Goal: Find contact information: Find contact information

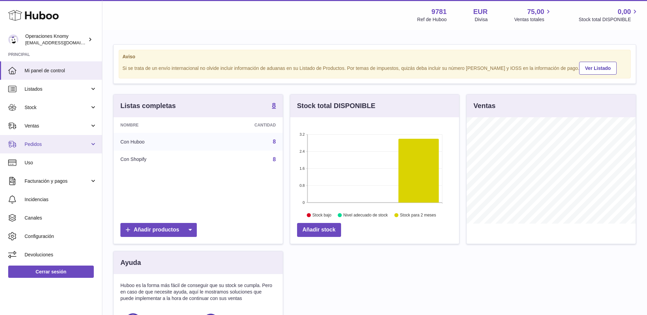
scroll to position [106, 169]
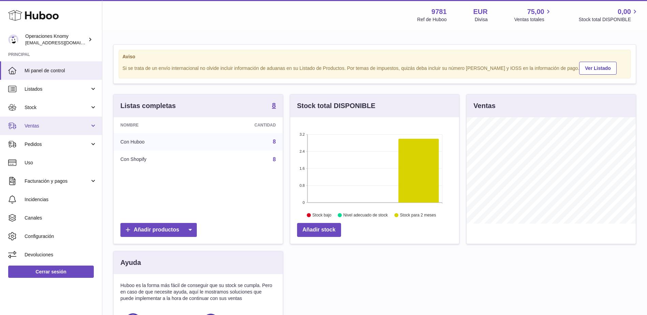
click at [65, 123] on span "Ventas" at bounding box center [57, 126] width 65 height 6
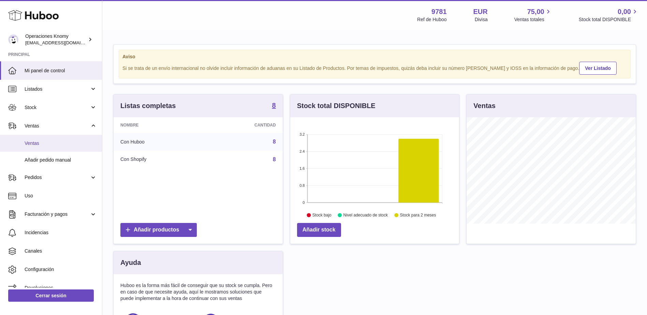
click at [61, 137] on link "Ventas" at bounding box center [51, 143] width 102 height 17
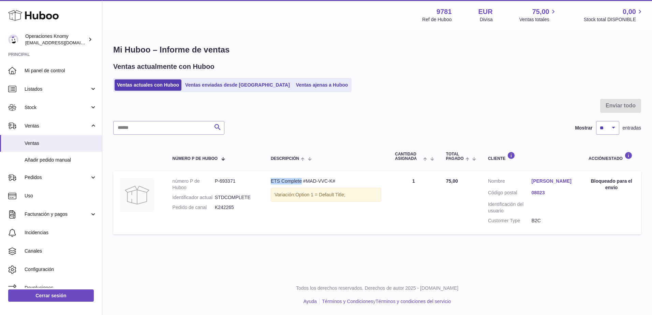
drag, startPoint x: 272, startPoint y: 179, endPoint x: 302, endPoint y: 180, distance: 30.0
click at [302, 180] on div "ETS Complete #MAD-VVC-K#" at bounding box center [326, 181] width 110 height 6
click at [546, 183] on link "Yanina Kozachenko" at bounding box center [553, 181] width 44 height 6
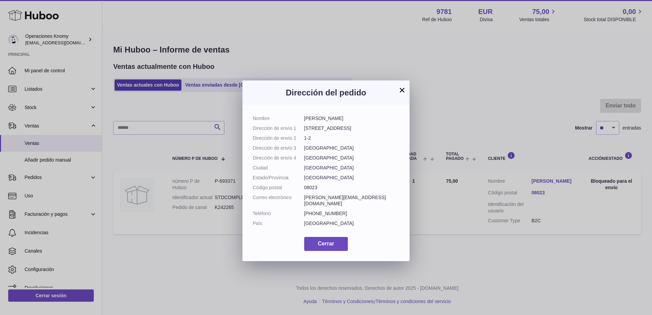
drag, startPoint x: 346, startPoint y: 120, endPoint x: 303, endPoint y: 119, distance: 43.0
click at [303, 119] on dl "Nombre Yanina Kozachenko Dirección de envío 1 Carrer del Torrent del Remei, 25 …" at bounding box center [326, 172] width 147 height 115
copy dl "Yanina Kozachenko"
drag, startPoint x: 378, startPoint y: 196, endPoint x: 299, endPoint y: 196, distance: 79.4
click at [299, 196] on dl "Nombre Yanina Kozachenko Dirección de envío 1 Carrer del Torrent del Remei, 25 …" at bounding box center [326, 172] width 147 height 115
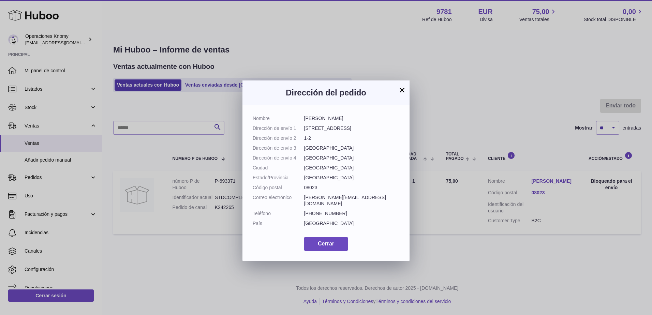
copy dl "Correo electrónico yanina.kozachenko29@gmail.com"
click at [401, 89] on button "×" at bounding box center [402, 90] width 8 height 8
